Goal: Task Accomplishment & Management: Manage account settings

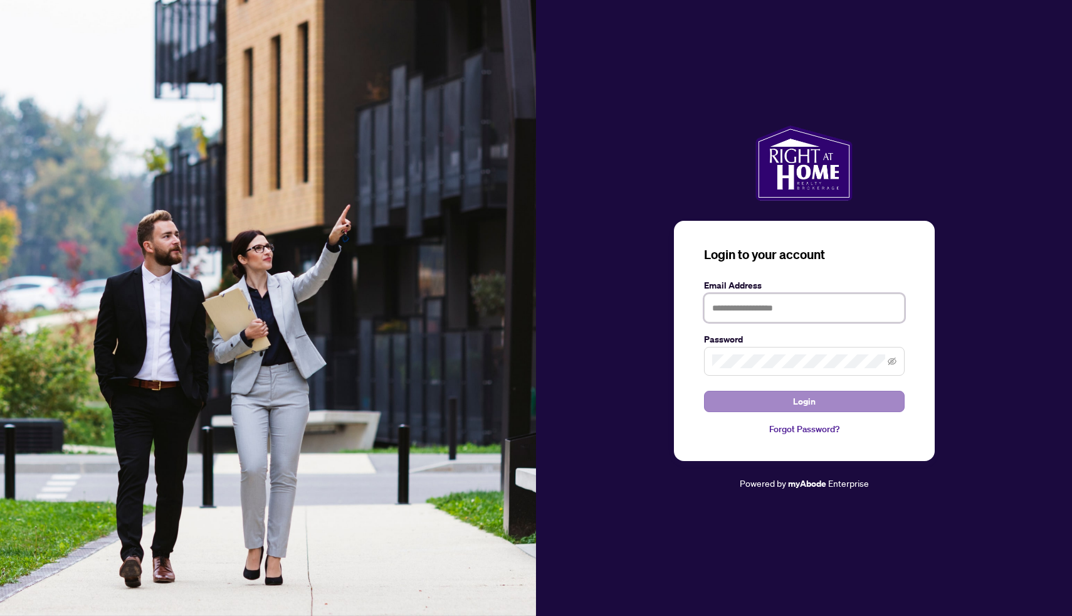
type input "**********"
click at [736, 399] on button "Login" at bounding box center [804, 401] width 201 height 21
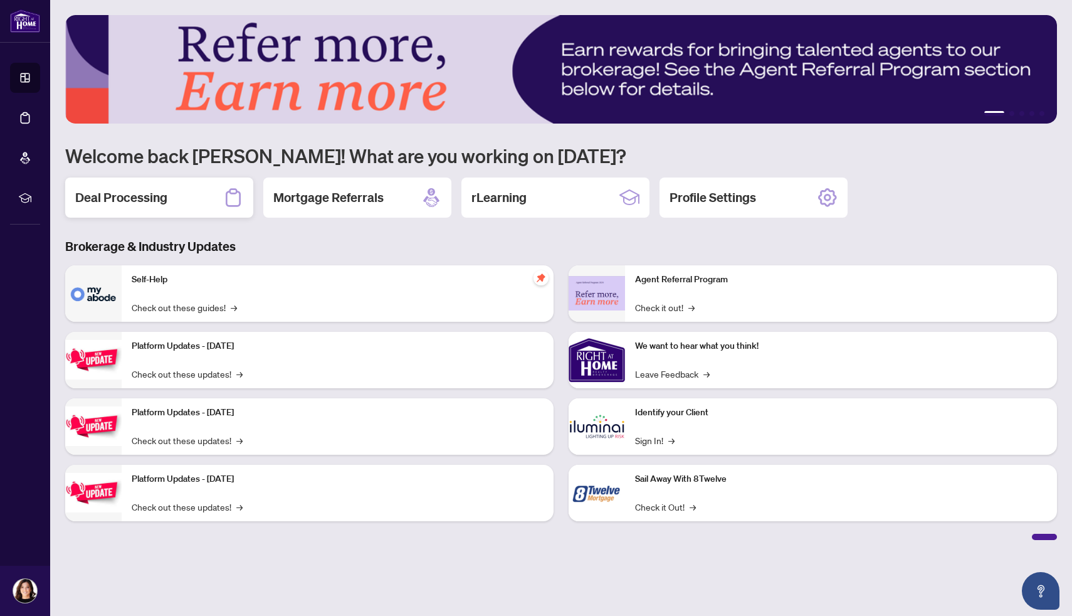
click at [118, 192] on h2 "Deal Processing" at bounding box center [121, 198] width 92 height 18
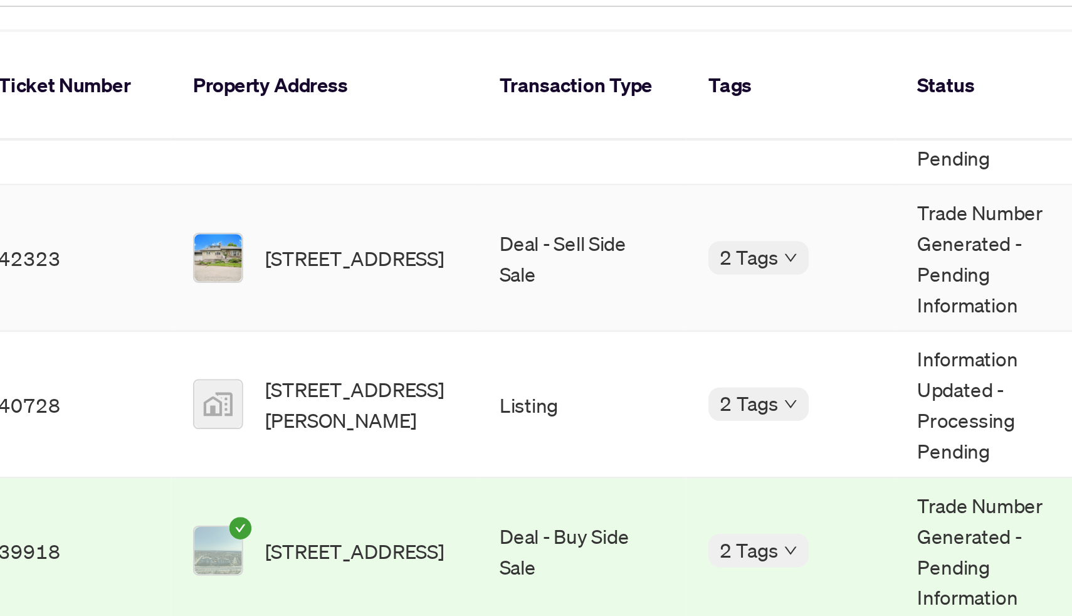
scroll to position [233, 0]
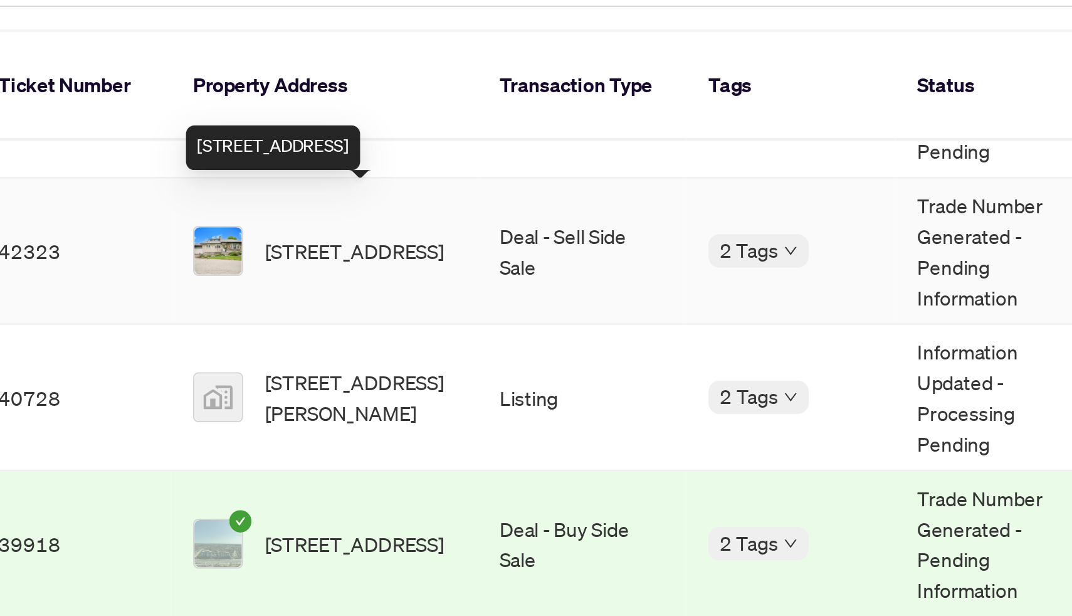
click at [239, 214] on span "[STREET_ADDRESS]" at bounding box center [276, 221] width 80 height 14
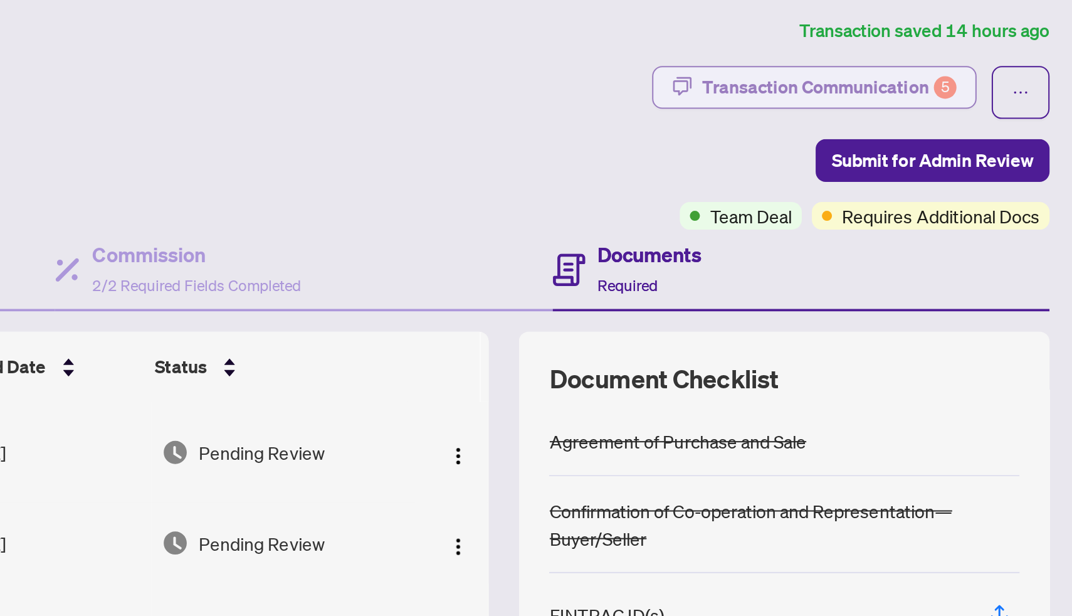
click at [906, 46] on div "Transaction Communication 5" at bounding box center [947, 50] width 127 height 20
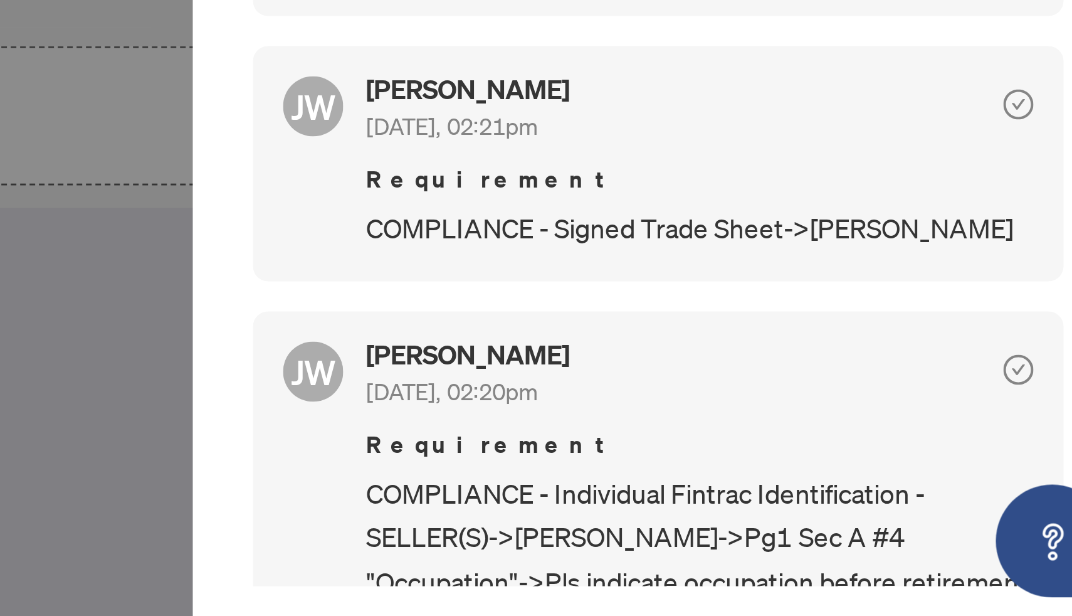
scroll to position [612, 0]
